Goal: Information Seeking & Learning: Obtain resource

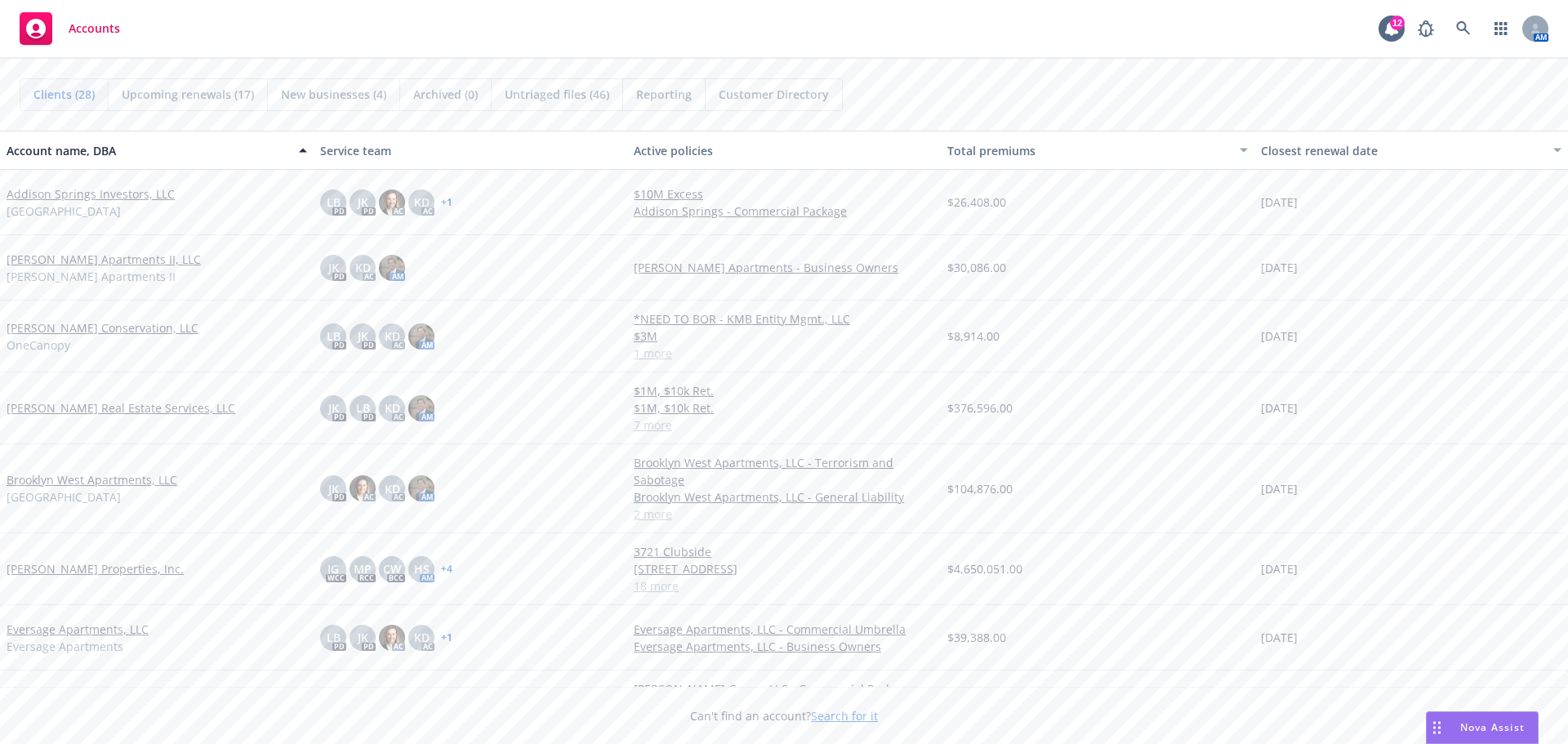
click at [97, 410] on link "[PERSON_NAME] Real Estate Services, LLC" at bounding box center [121, 407] width 229 height 17
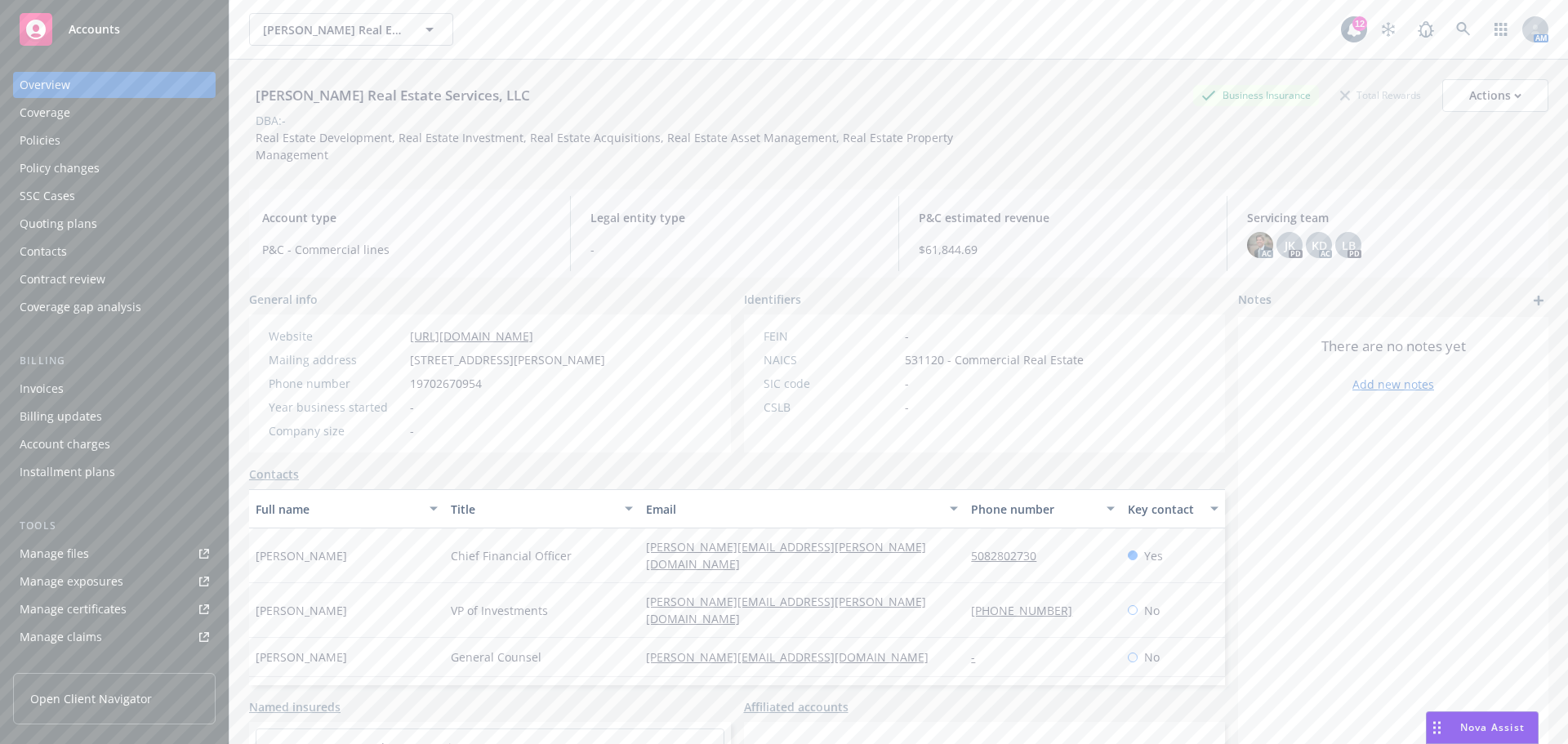
click at [107, 168] on div "Policy changes" at bounding box center [115, 168] width 189 height 26
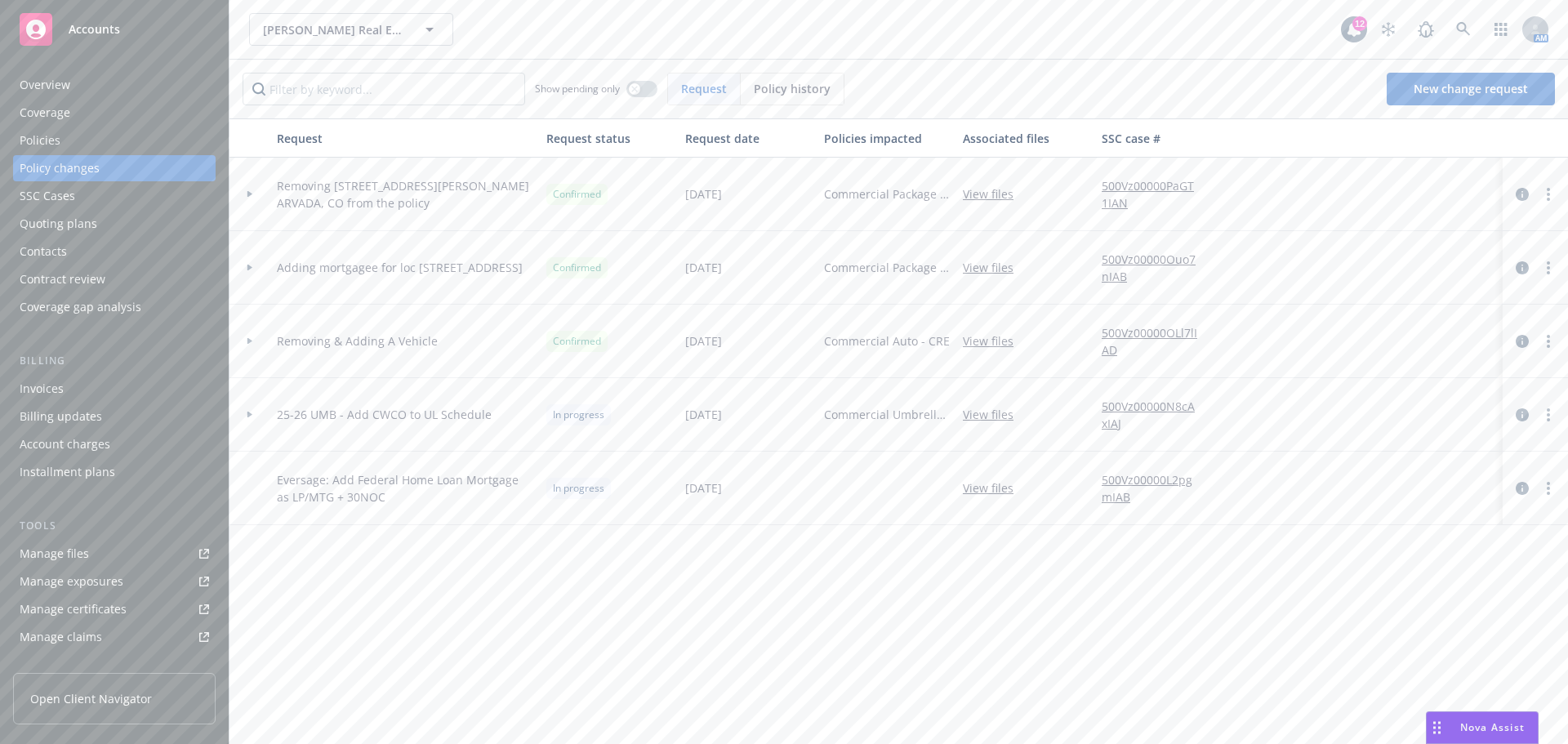
click at [76, 134] on div "Policies" at bounding box center [115, 140] width 189 height 26
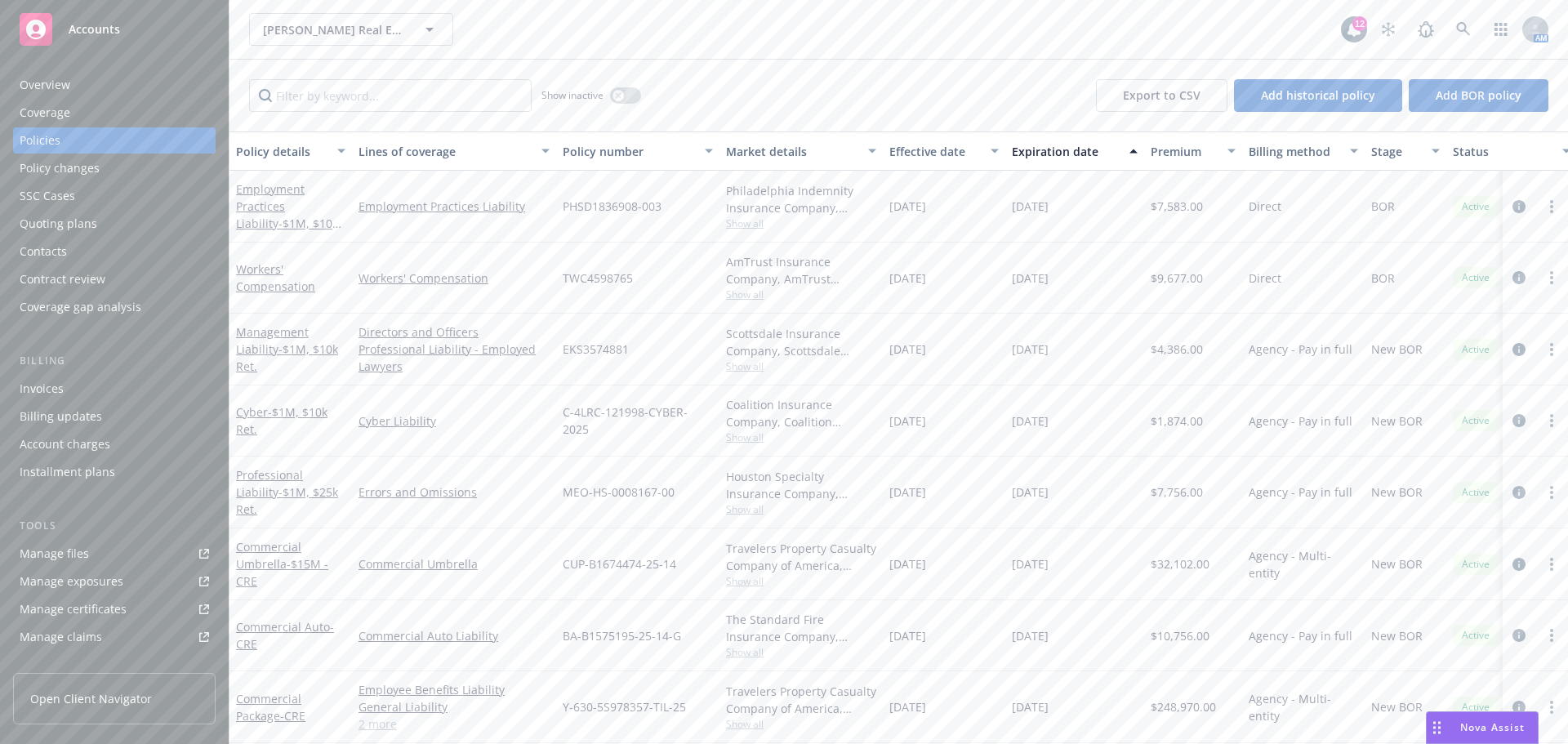
scroll to position [82, 0]
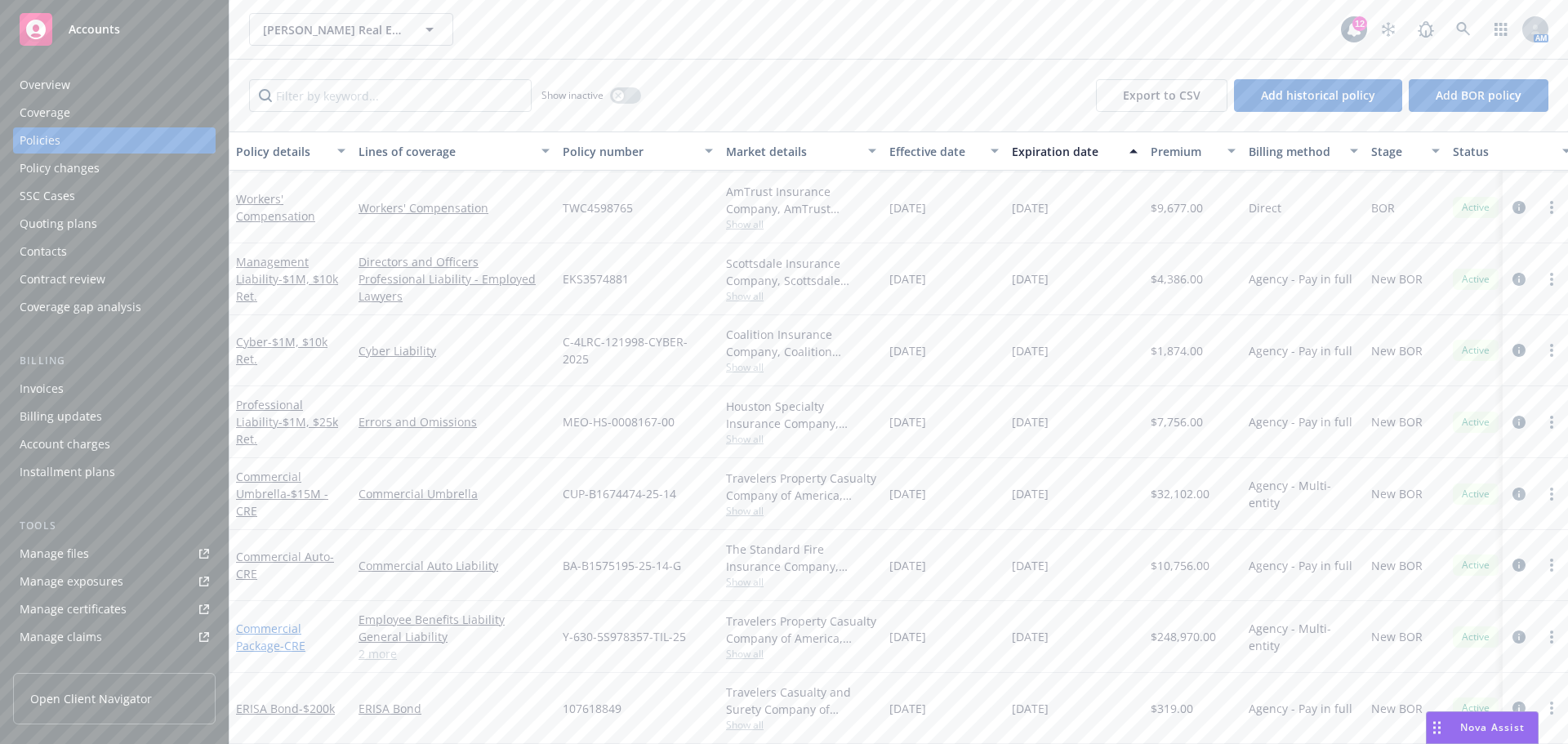
click at [264, 621] on link "Commercial Package - CRE" at bounding box center [271, 638] width 69 height 33
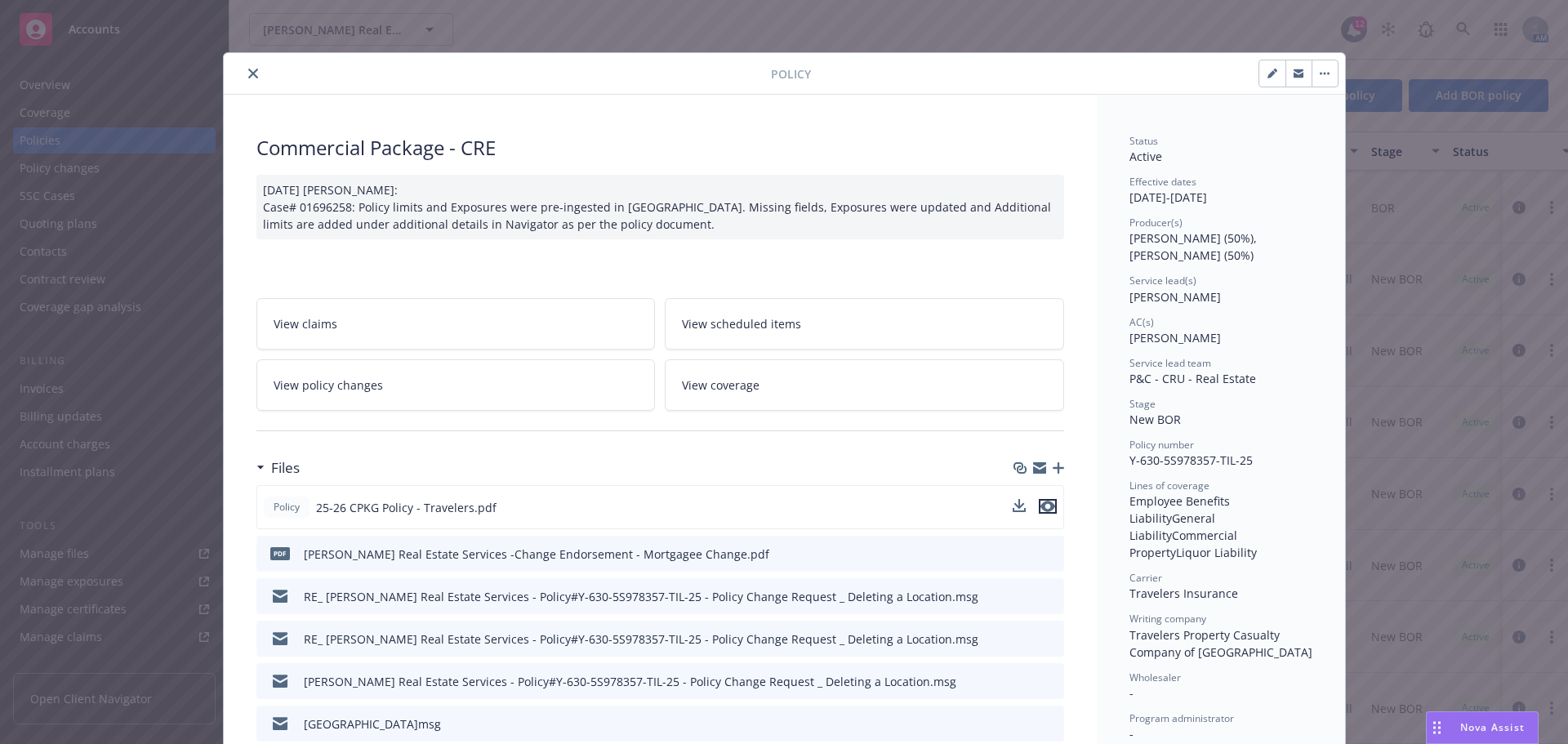
click at [1044, 509] on icon "preview file" at bounding box center [1047, 507] width 15 height 12
click at [244, 74] on button "close" at bounding box center [254, 74] width 20 height 20
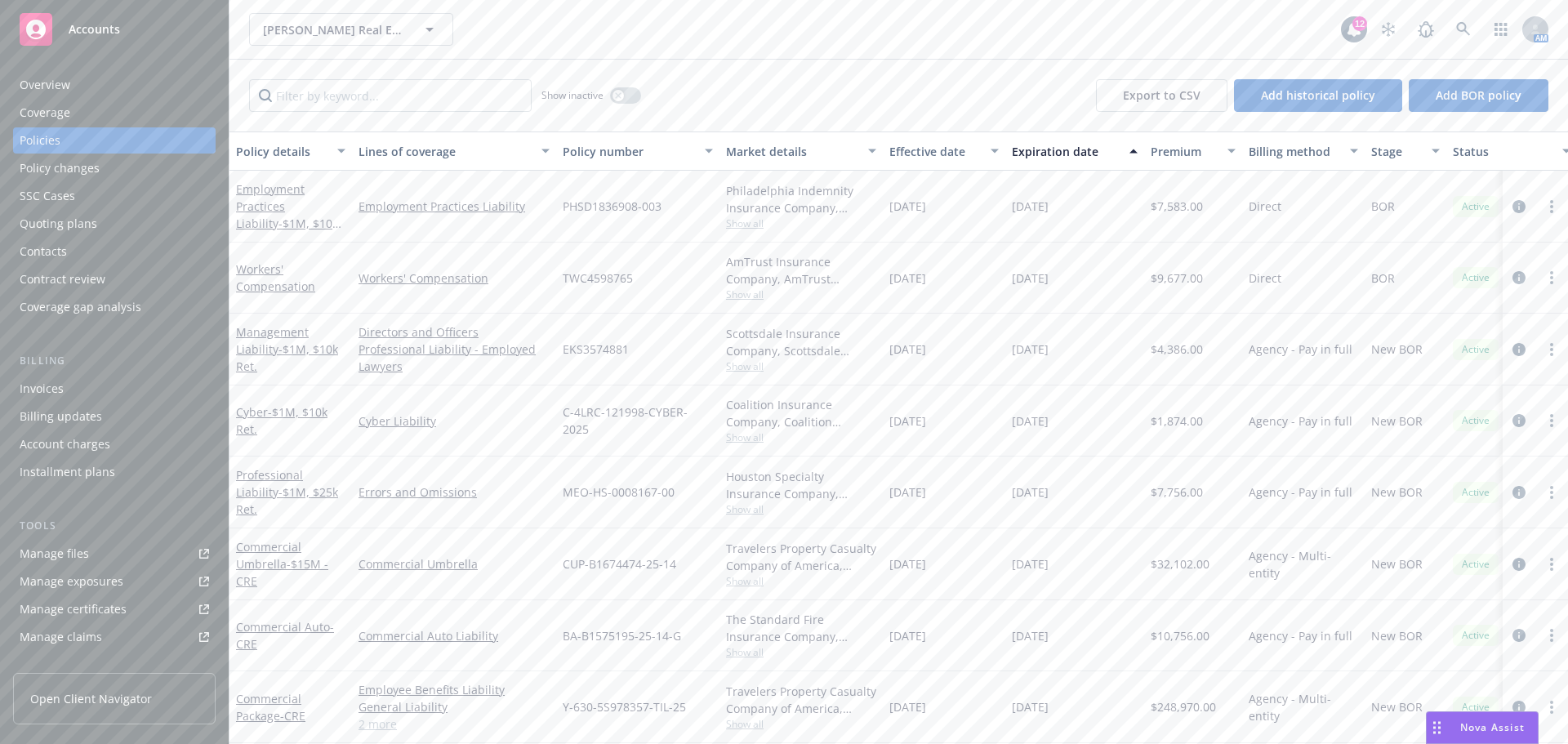
scroll to position [82, 0]
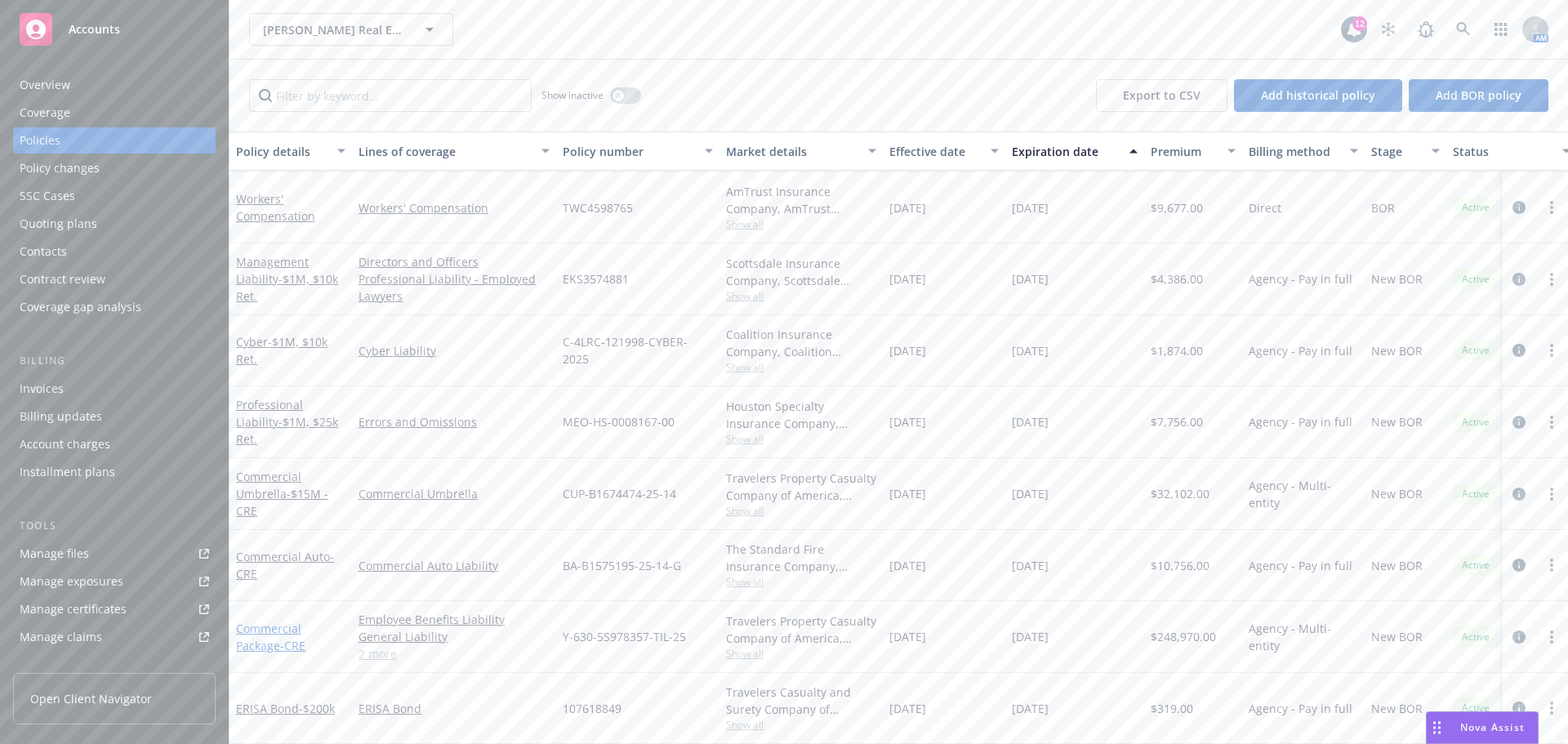
click at [275, 621] on link "Commercial Package - CRE" at bounding box center [271, 638] width 69 height 33
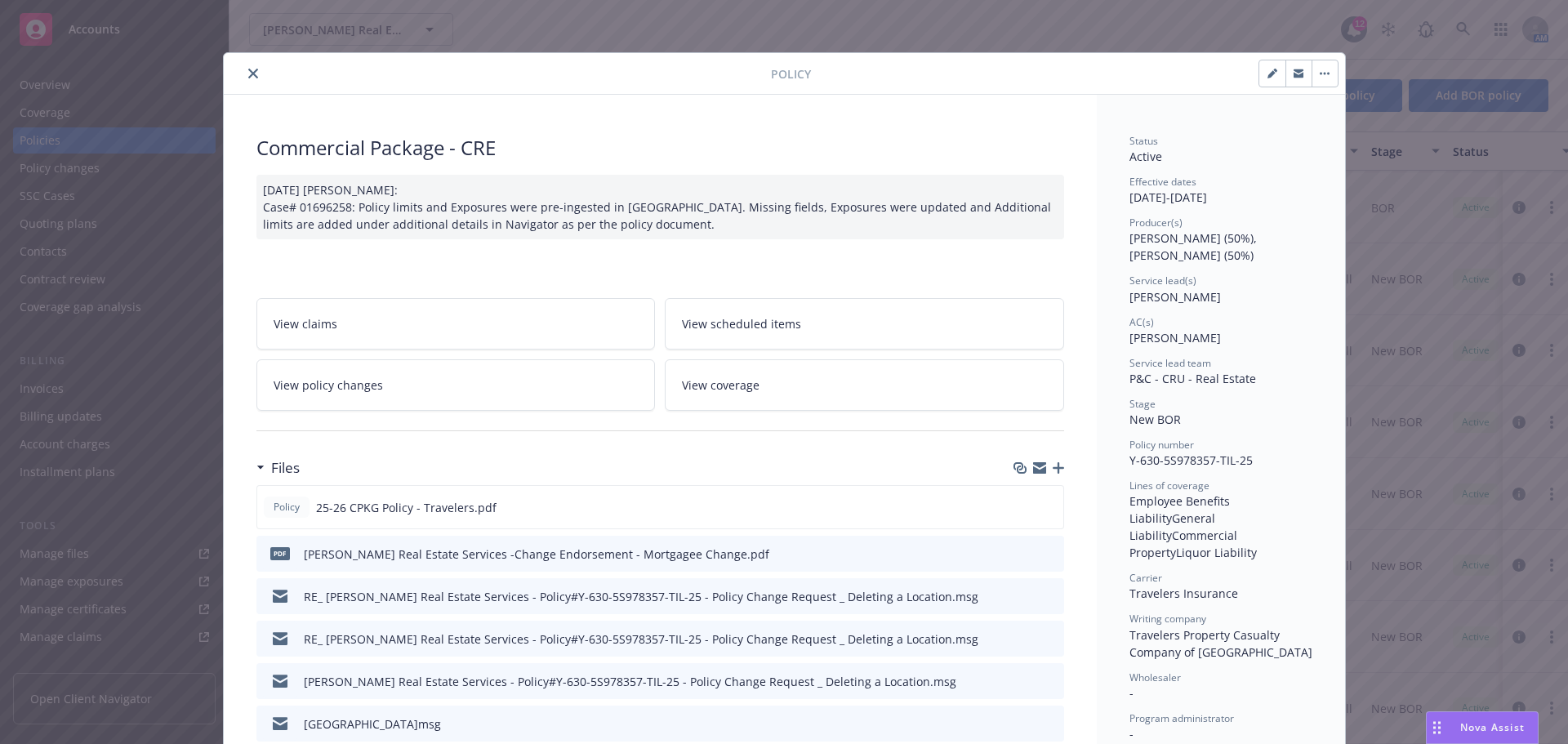
scroll to position [49, 0]
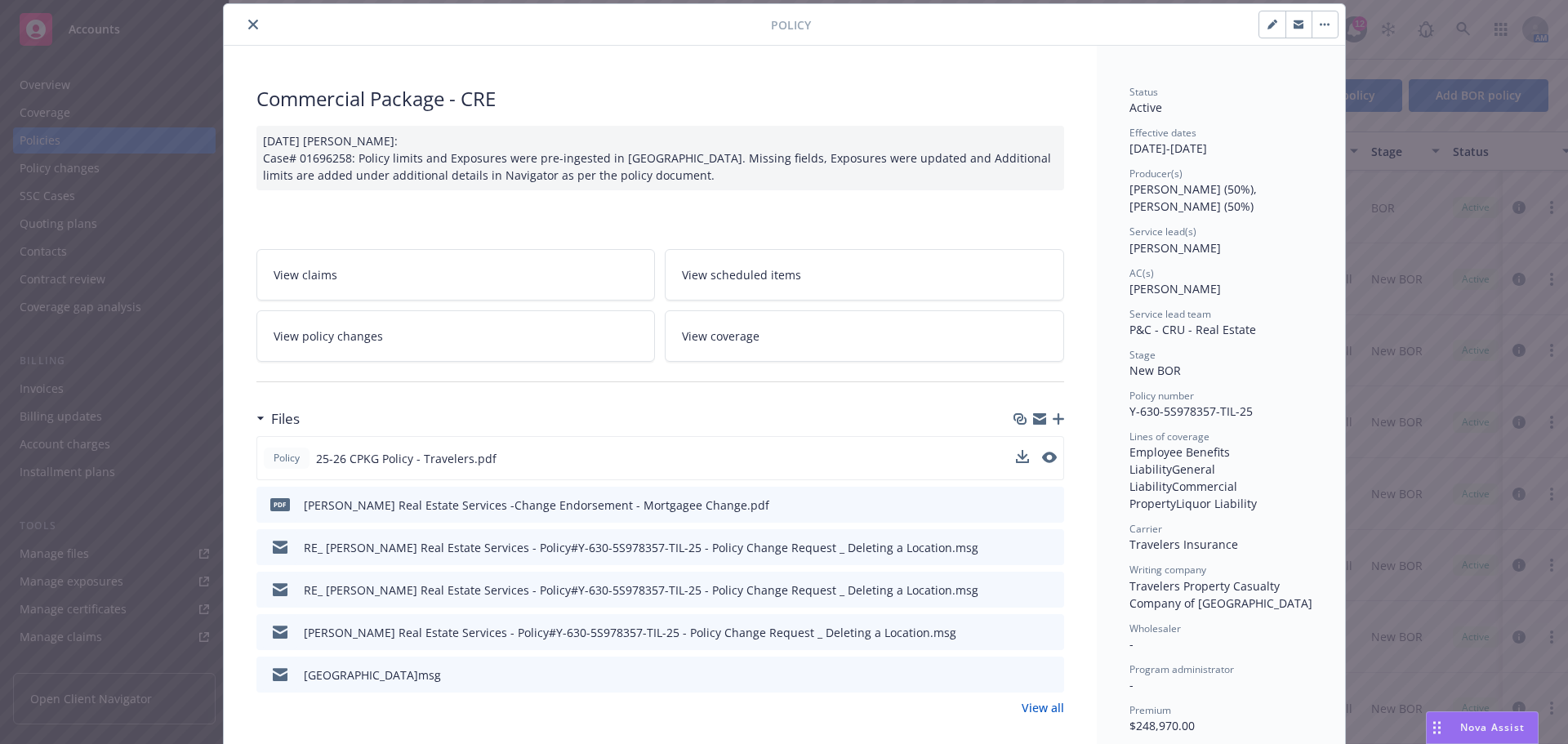
click at [1049, 448] on div "Policy 25-26 CPKG Policy - Travelers.pdf" at bounding box center [660, 458] width 807 height 45
click at [1040, 457] on icon "preview file" at bounding box center [1047, 457] width 15 height 12
click at [248, 25] on icon "close" at bounding box center [253, 25] width 10 height 10
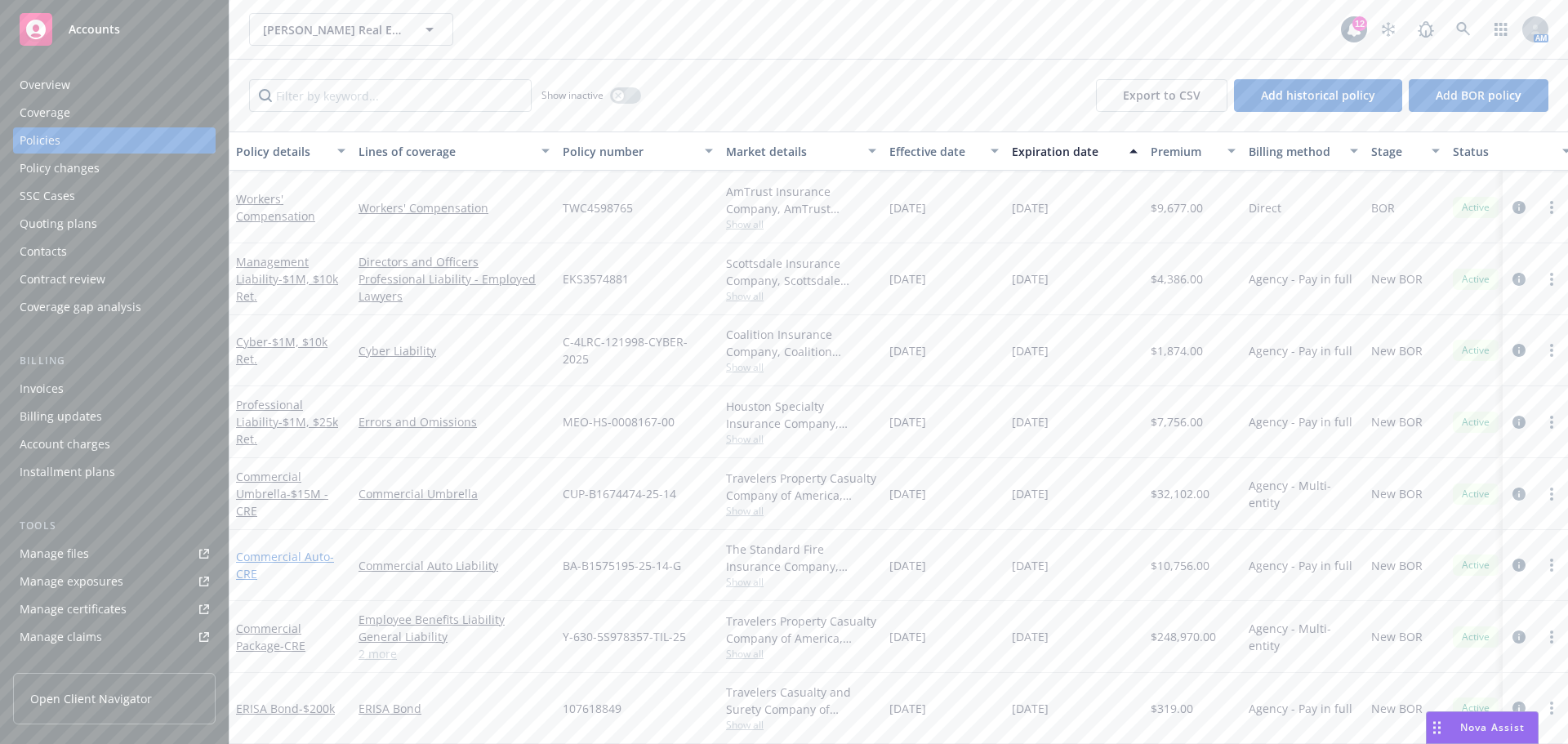
click at [285, 549] on link "Commercial Auto - CRE" at bounding box center [285, 566] width 98 height 33
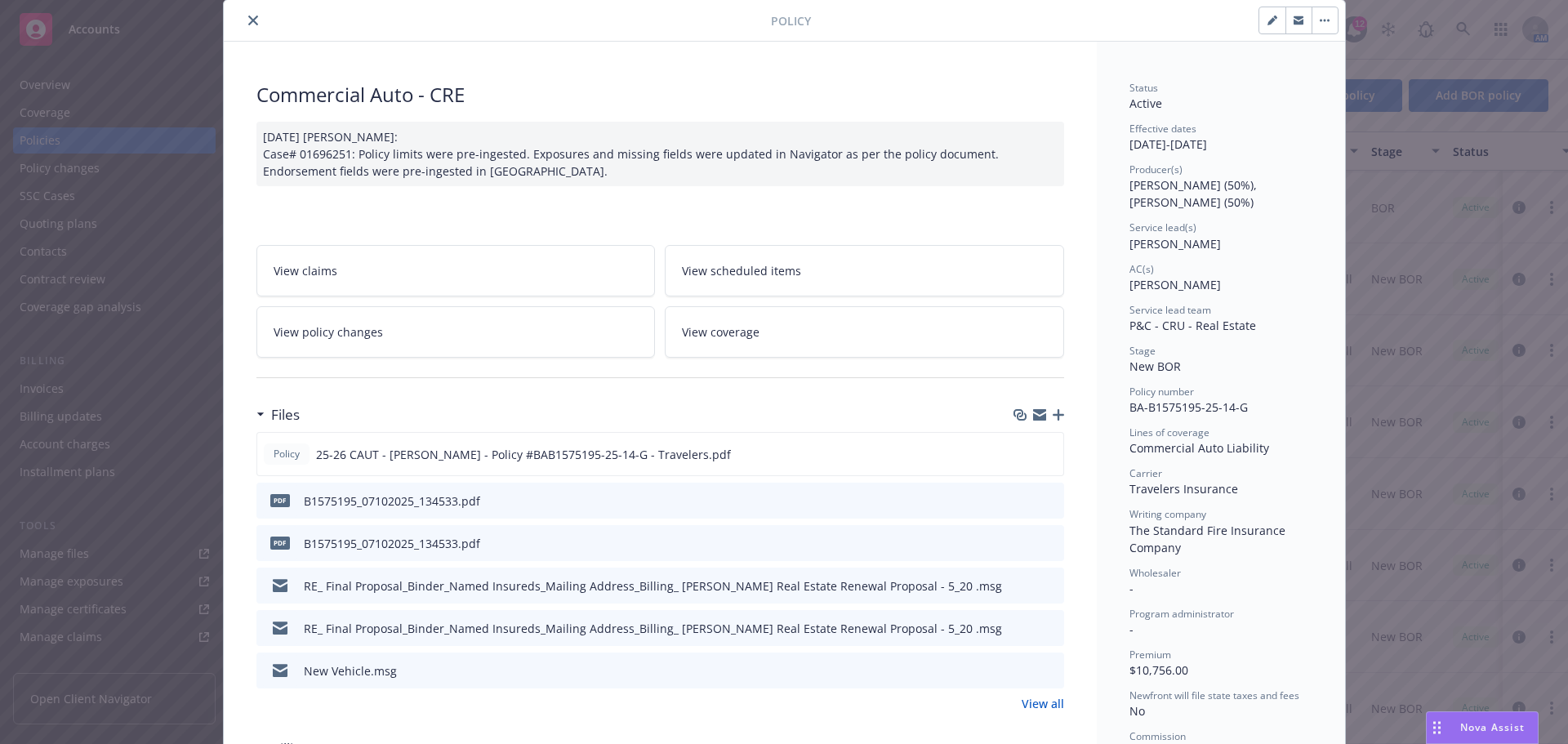
scroll to position [82, 0]
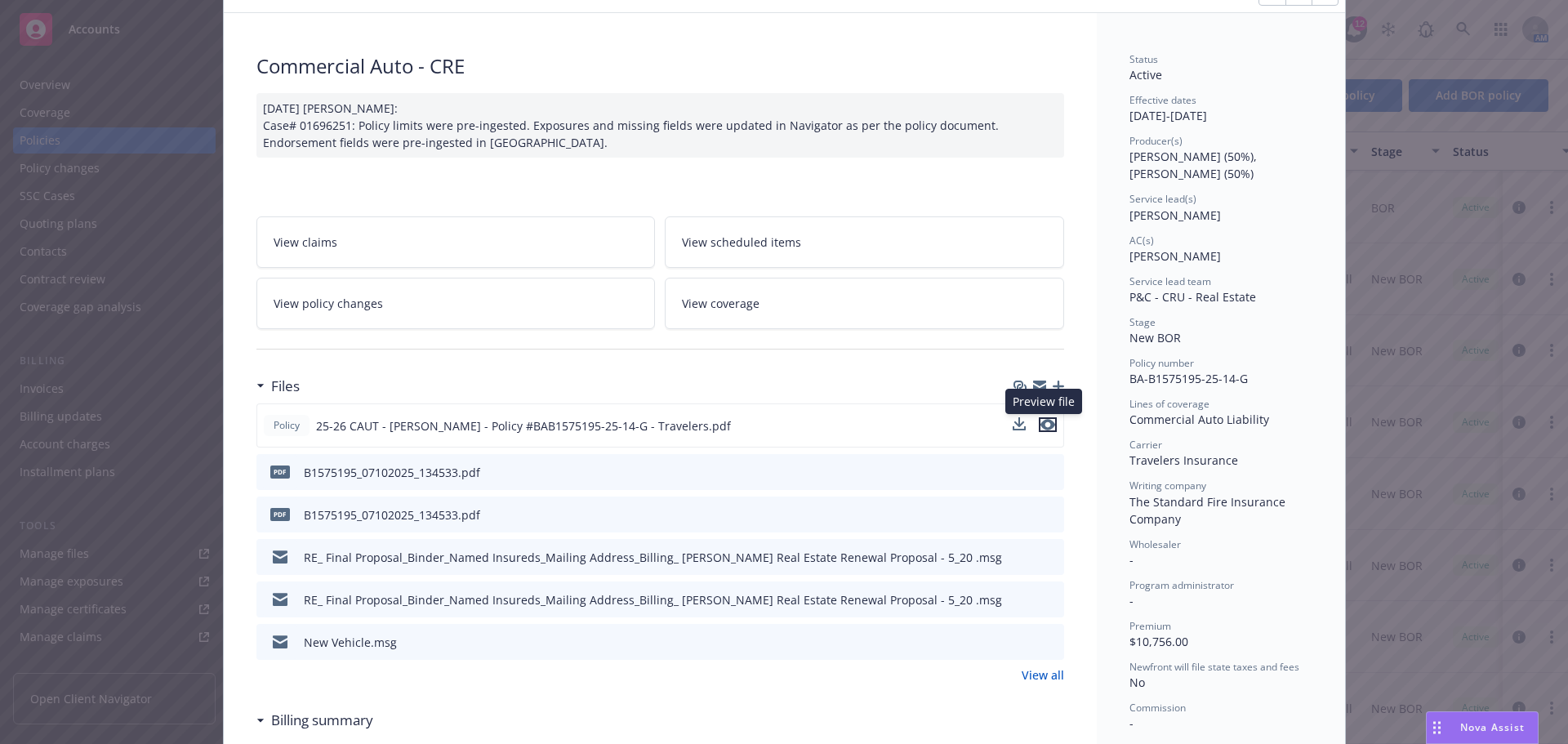
click at [1044, 421] on icon "preview file" at bounding box center [1047, 425] width 15 height 12
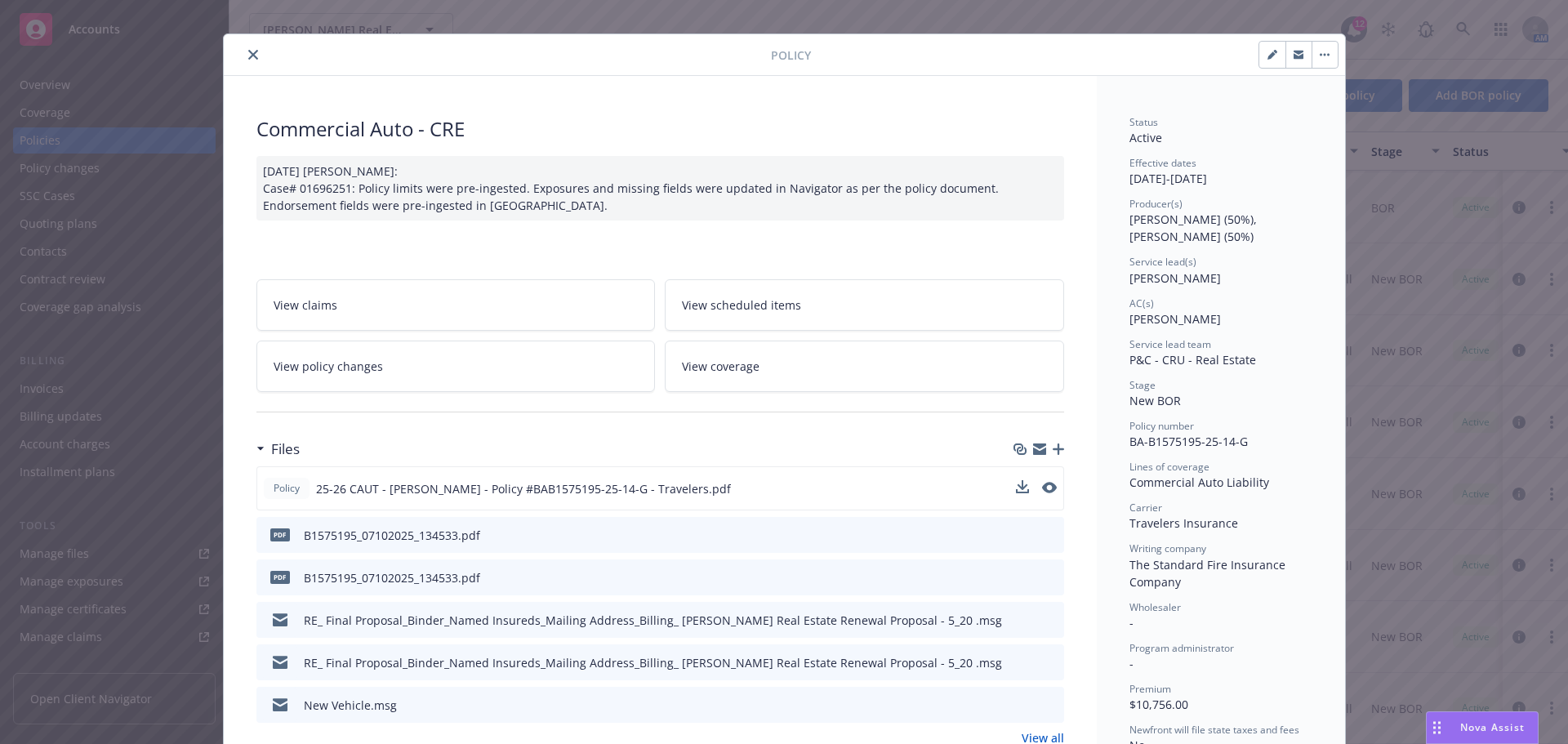
scroll to position [0, 0]
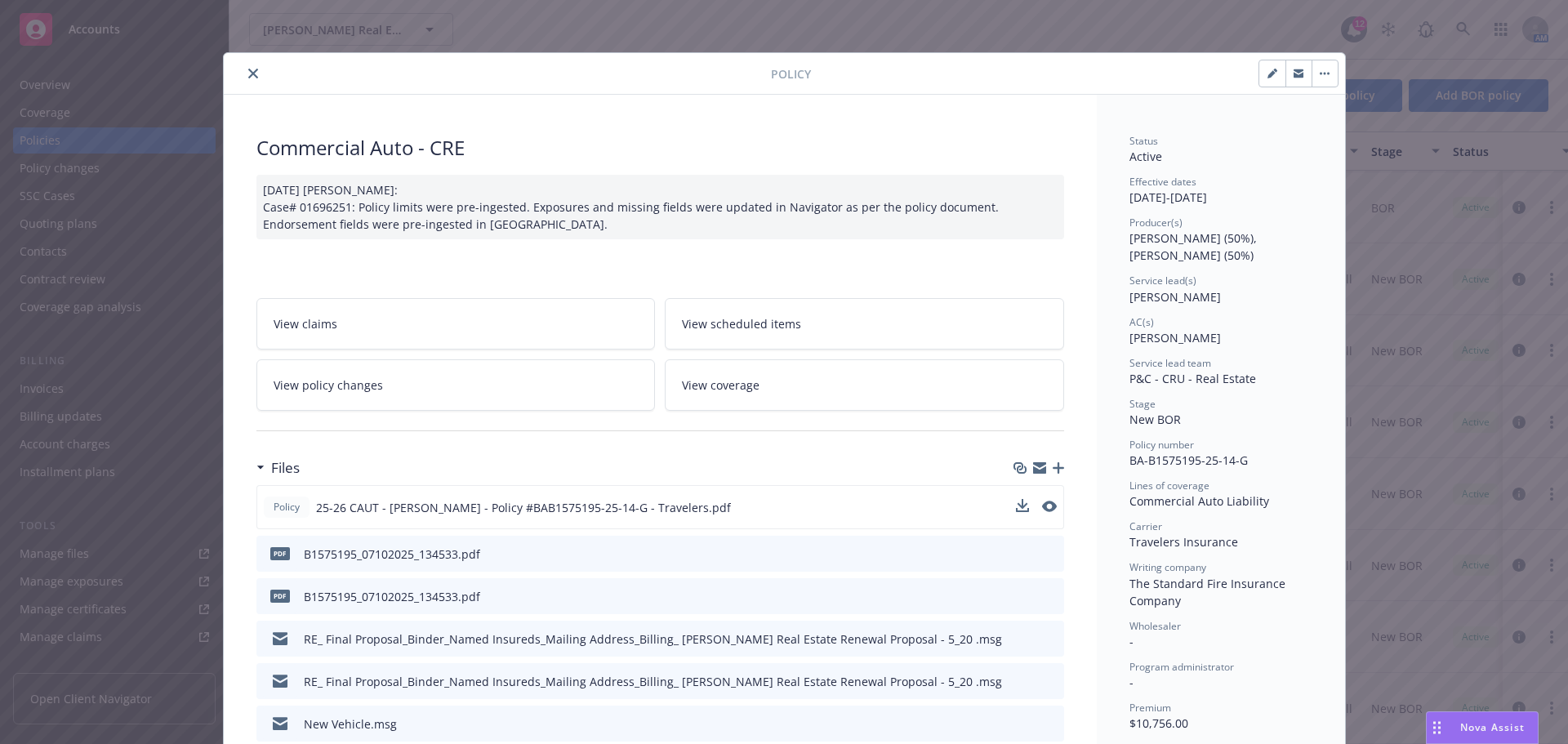
click at [250, 70] on icon "close" at bounding box center [253, 73] width 10 height 10
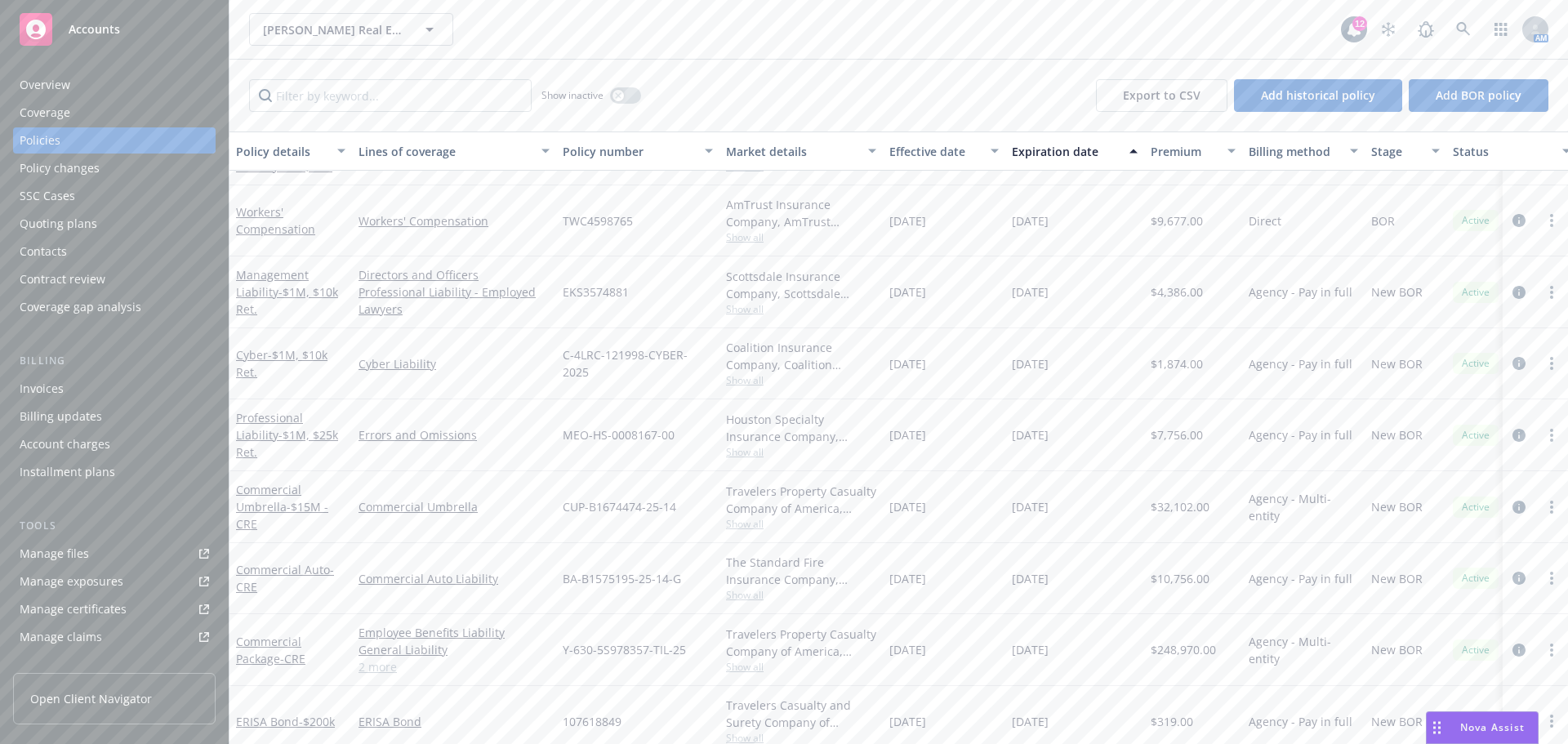
scroll to position [82, 0]
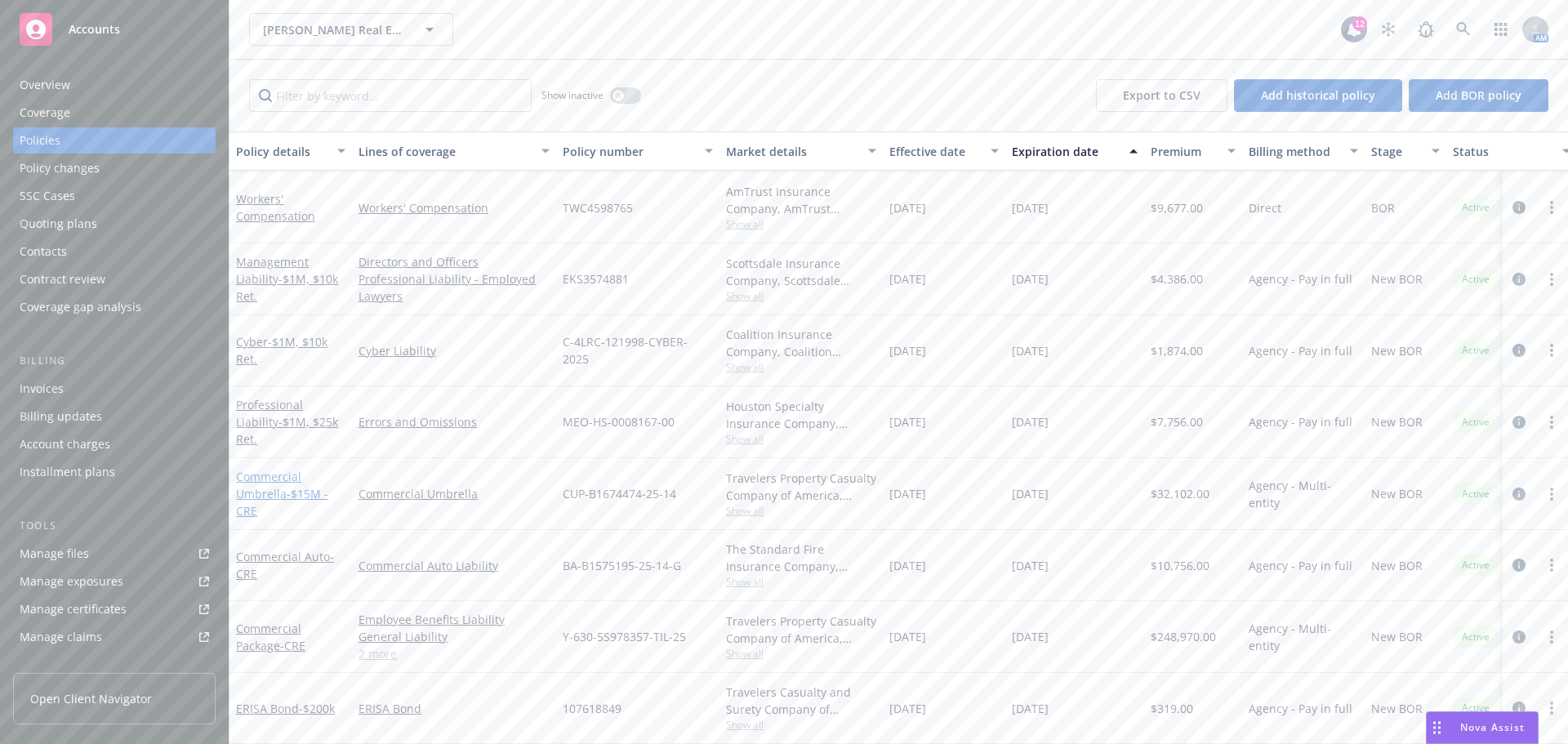
click at [269, 469] on link "Commercial Umbrella - $15M - CRE" at bounding box center [283, 494] width 93 height 50
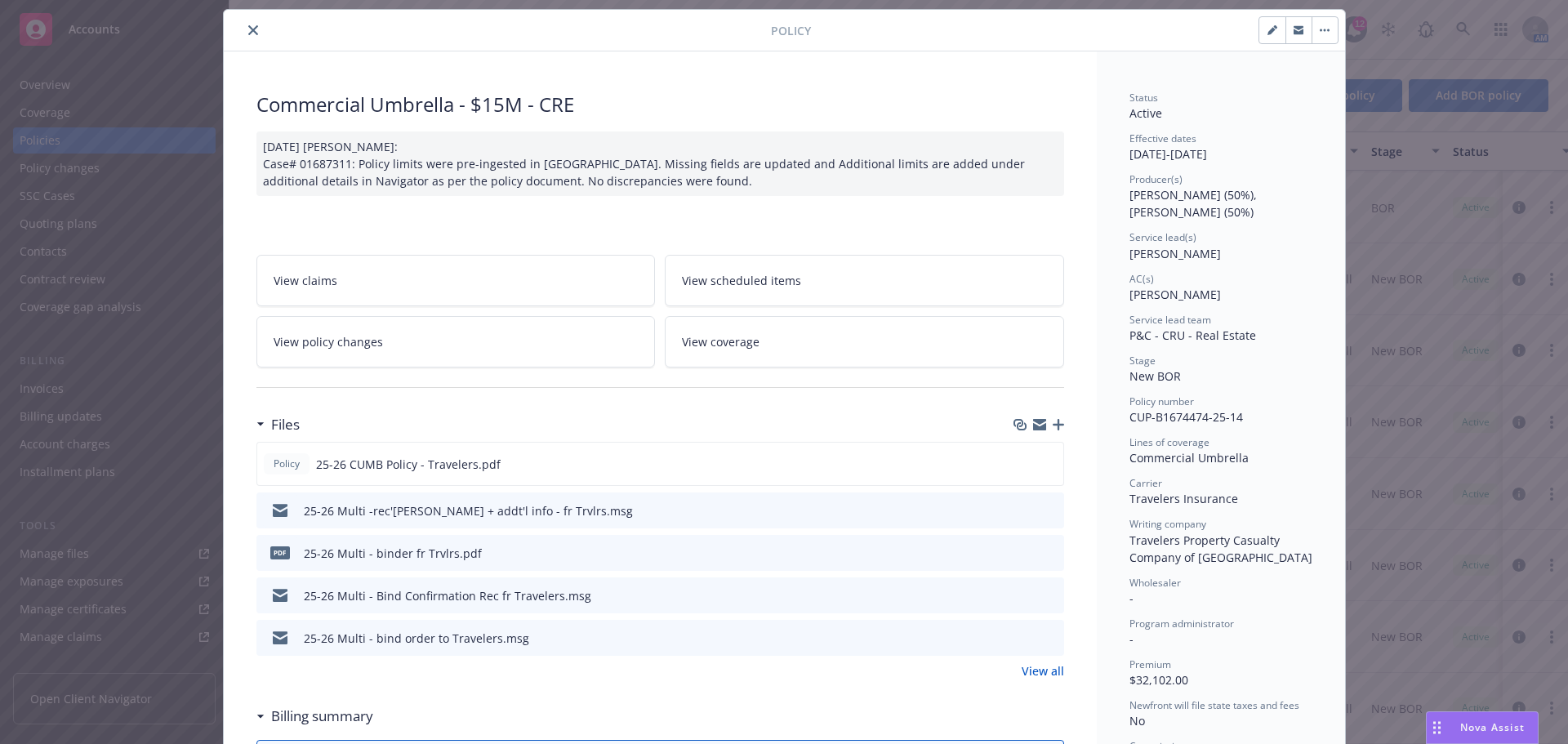
scroll to position [82, 0]
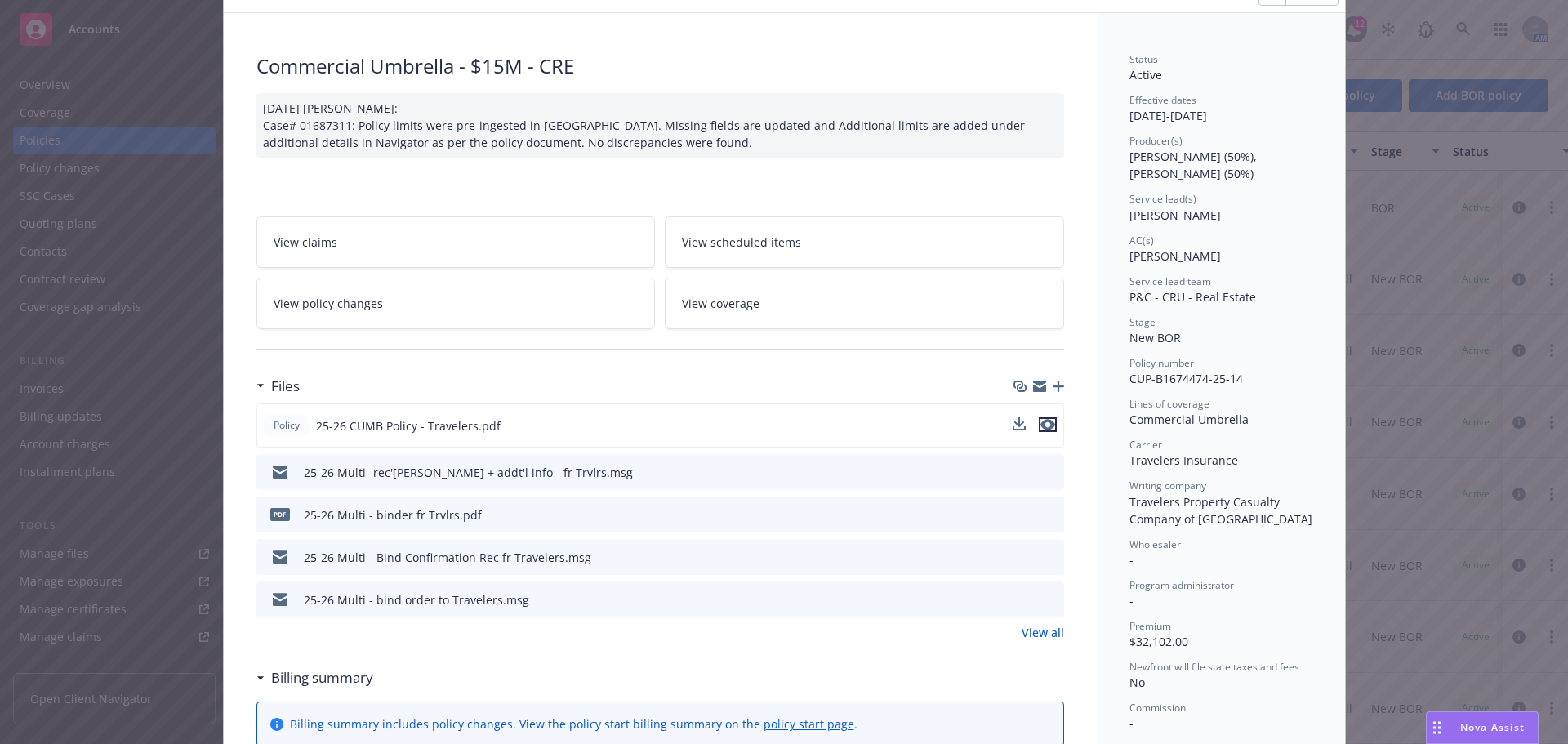
click at [1047, 425] on icon "preview file" at bounding box center [1047, 425] width 15 height 12
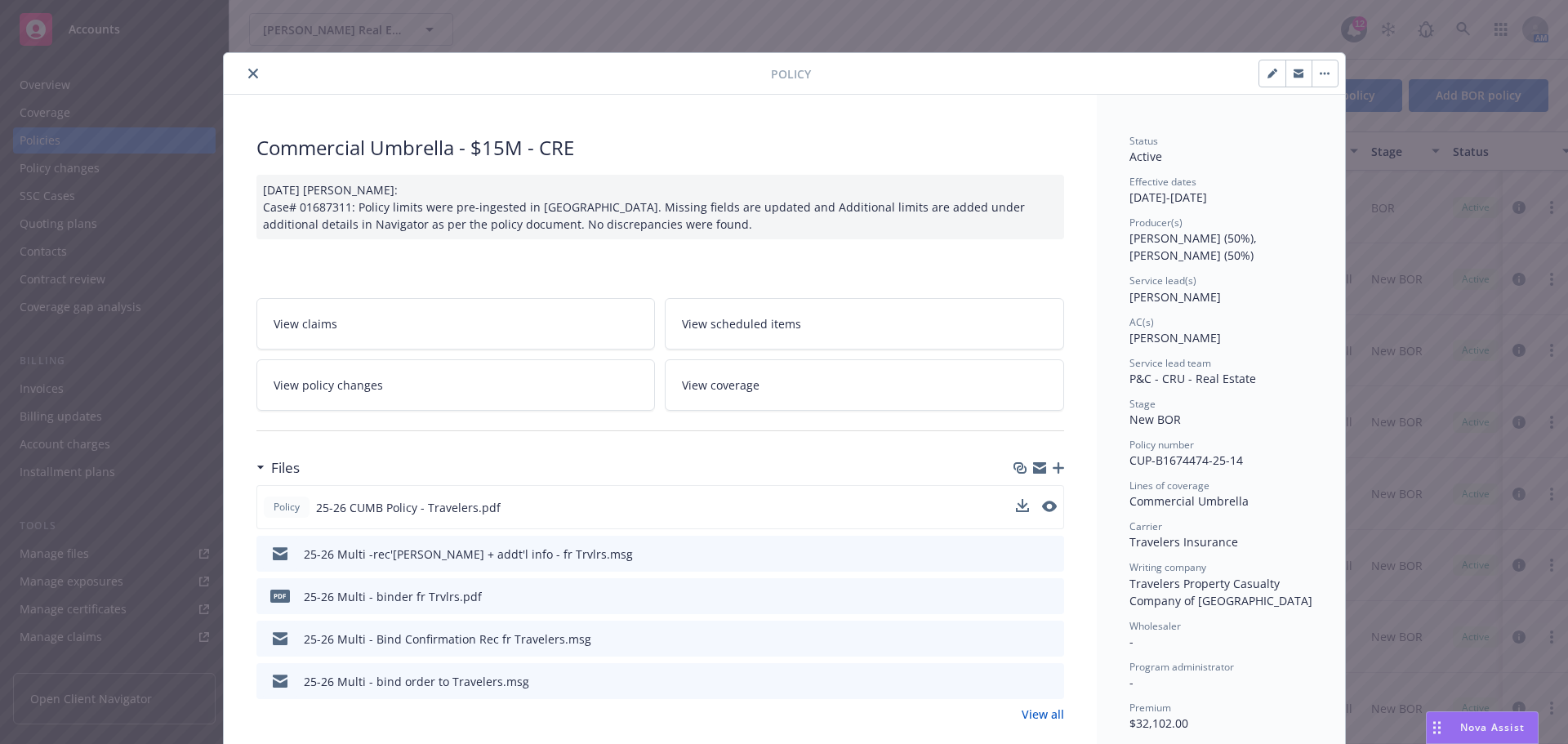
click at [248, 71] on icon "close" at bounding box center [253, 73] width 10 height 10
